Goal: Find specific page/section: Find specific page/section

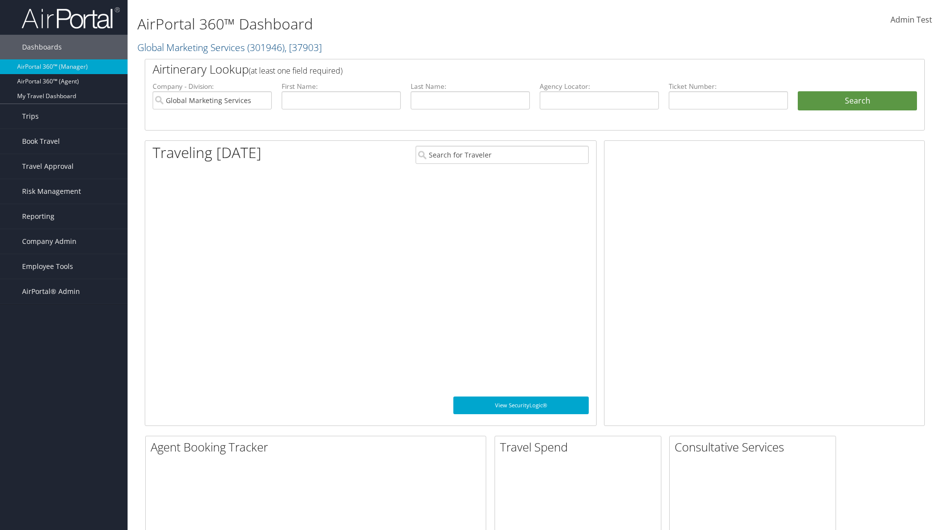
click at [64, 241] on span "Company Admin" at bounding box center [49, 241] width 54 height 25
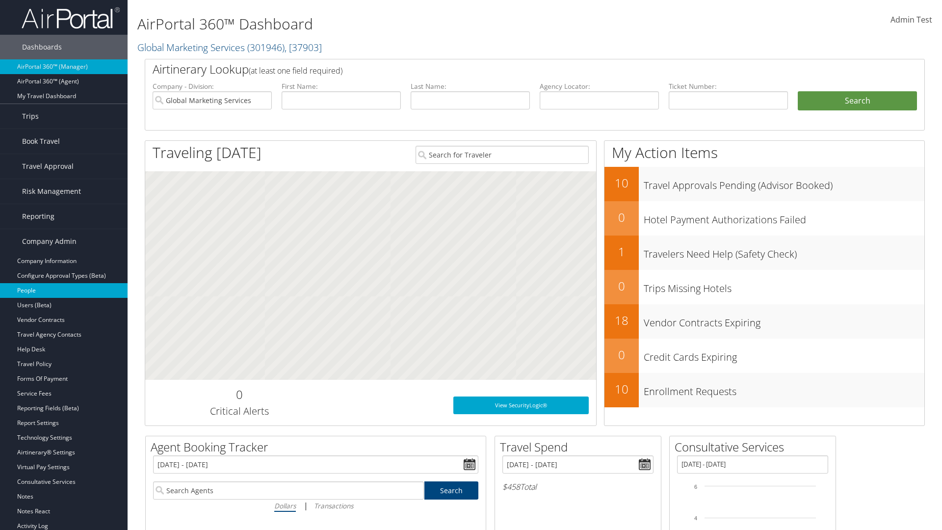
click at [64, 290] on link "People" at bounding box center [64, 290] width 128 height 15
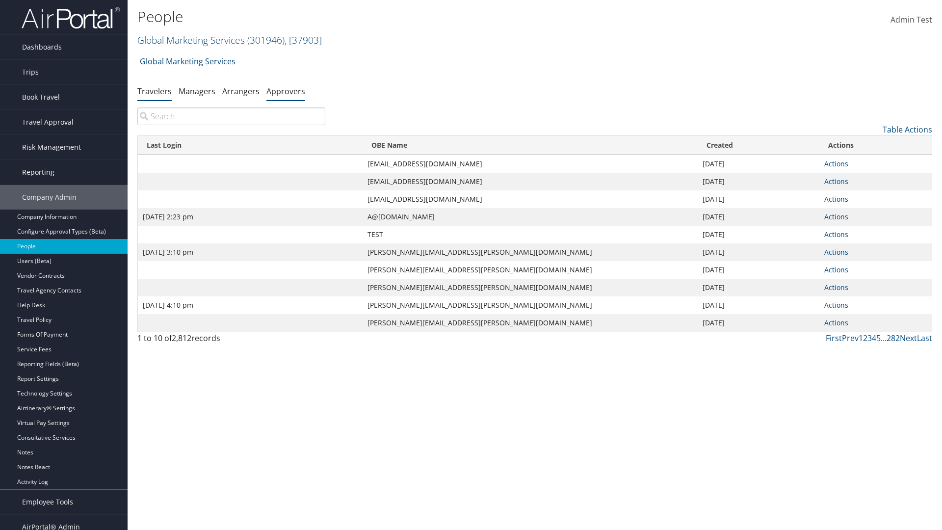
click at [285, 91] on link "Approvers" at bounding box center [285, 91] width 39 height 11
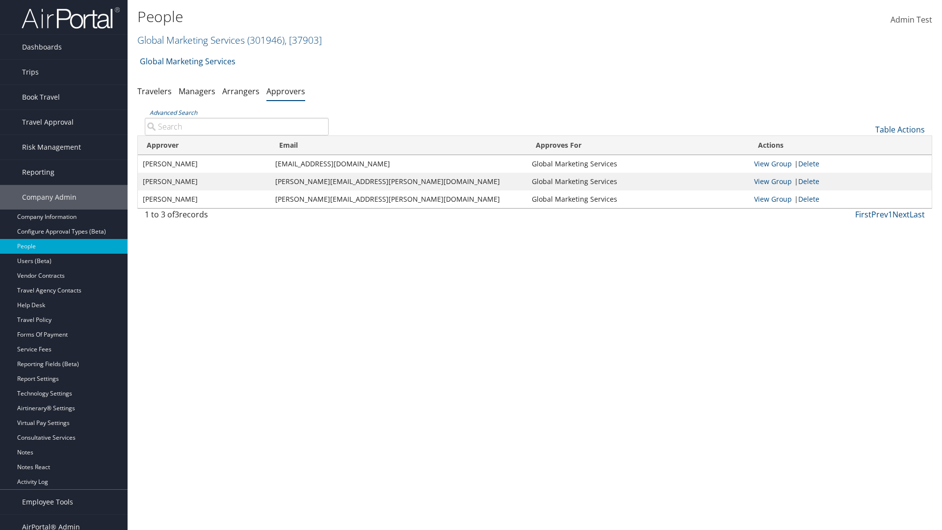
click at [236, 126] on input "Advanced Search" at bounding box center [237, 127] width 184 height 18
type input "Ashish Goyal"
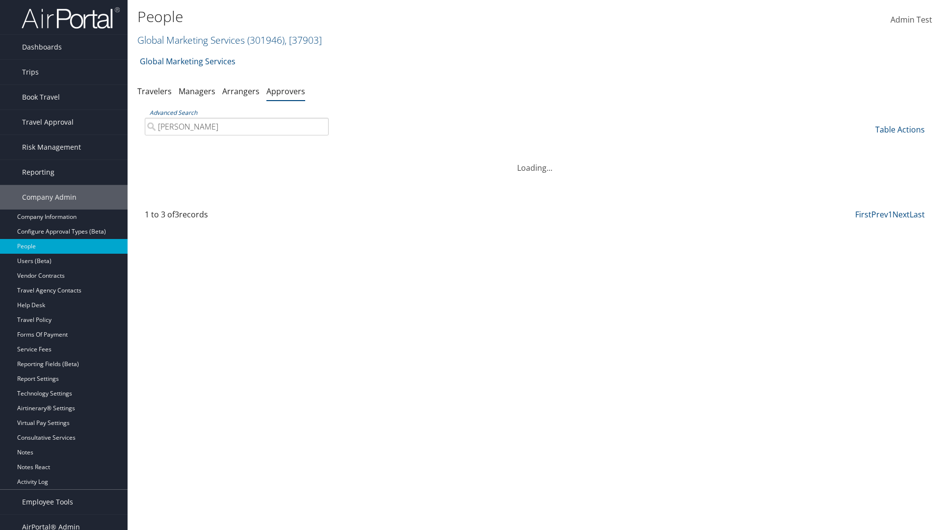
click at [236, 126] on input "Ashish Goyal" at bounding box center [237, 127] width 184 height 18
type input "Non-existing Name"
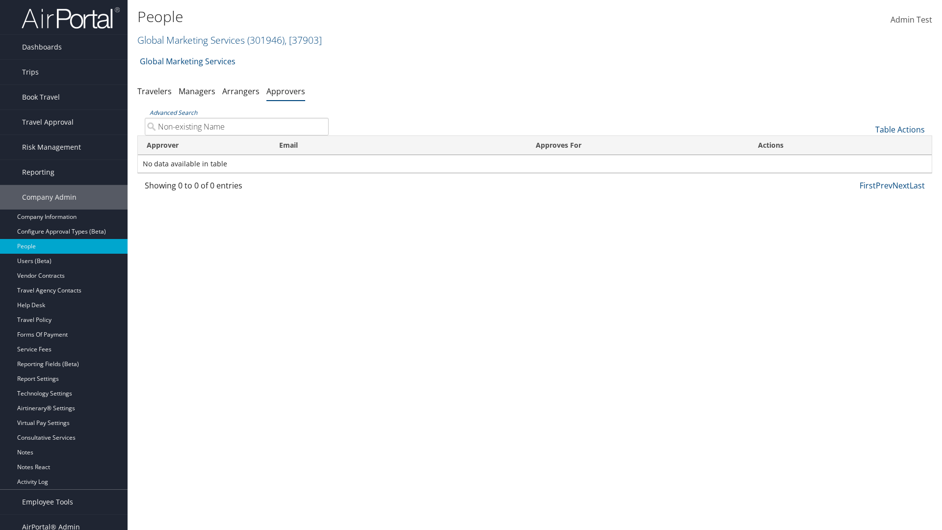
click at [236, 126] on input "Non-existing Name" at bounding box center [237, 127] width 184 height 18
type input "ashish.goyal@cbtravel.dev"
